Goal: Information Seeking & Learning: Learn about a topic

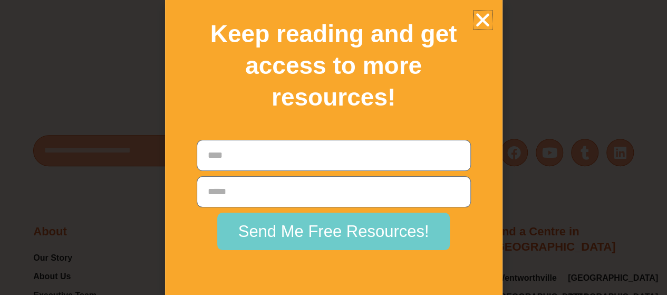
scroll to position [14112, 0]
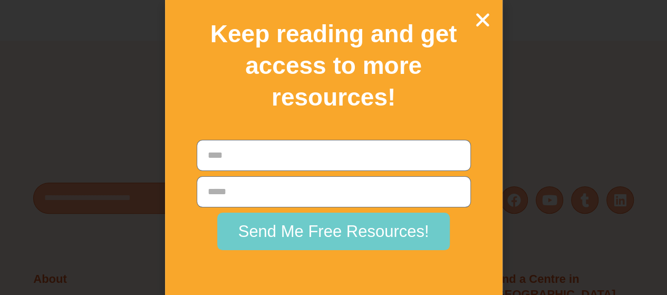
click at [486, 13] on icon "Close" at bounding box center [482, 20] width 18 height 18
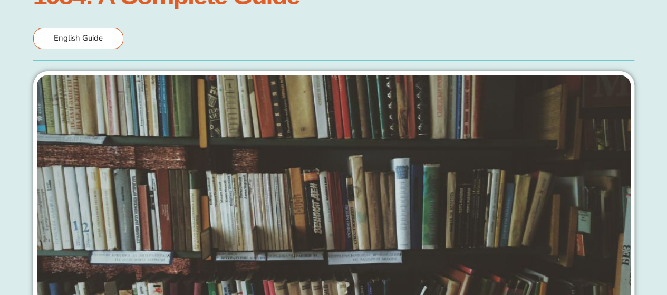
scroll to position [0, 0]
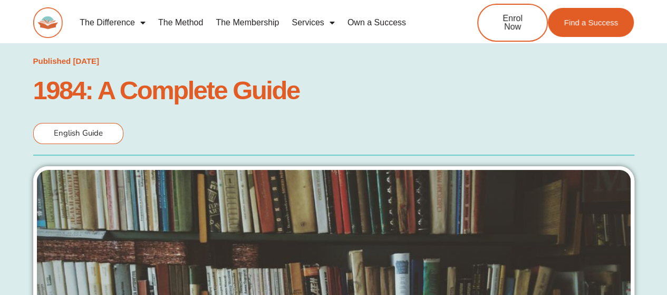
click at [99, 56] on time "July 16, 2023" at bounding box center [86, 60] width 26 height 9
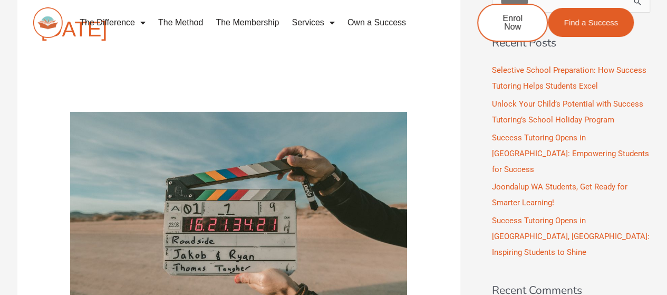
scroll to position [212, 0]
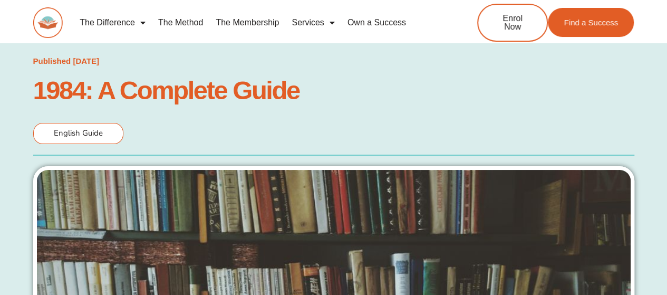
scroll to position [7, 0]
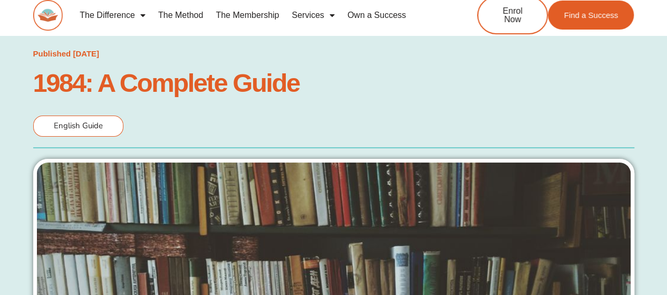
click at [180, 86] on h1 "1984: A Complete Guide" at bounding box center [333, 82] width 601 height 23
click at [97, 121] on span "English Guide" at bounding box center [78, 125] width 49 height 11
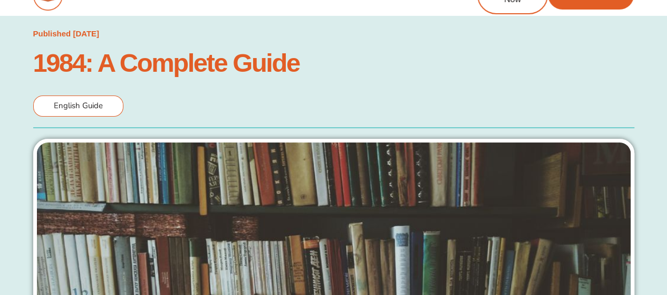
scroll to position [0, 0]
